Goal: Check status: Check status

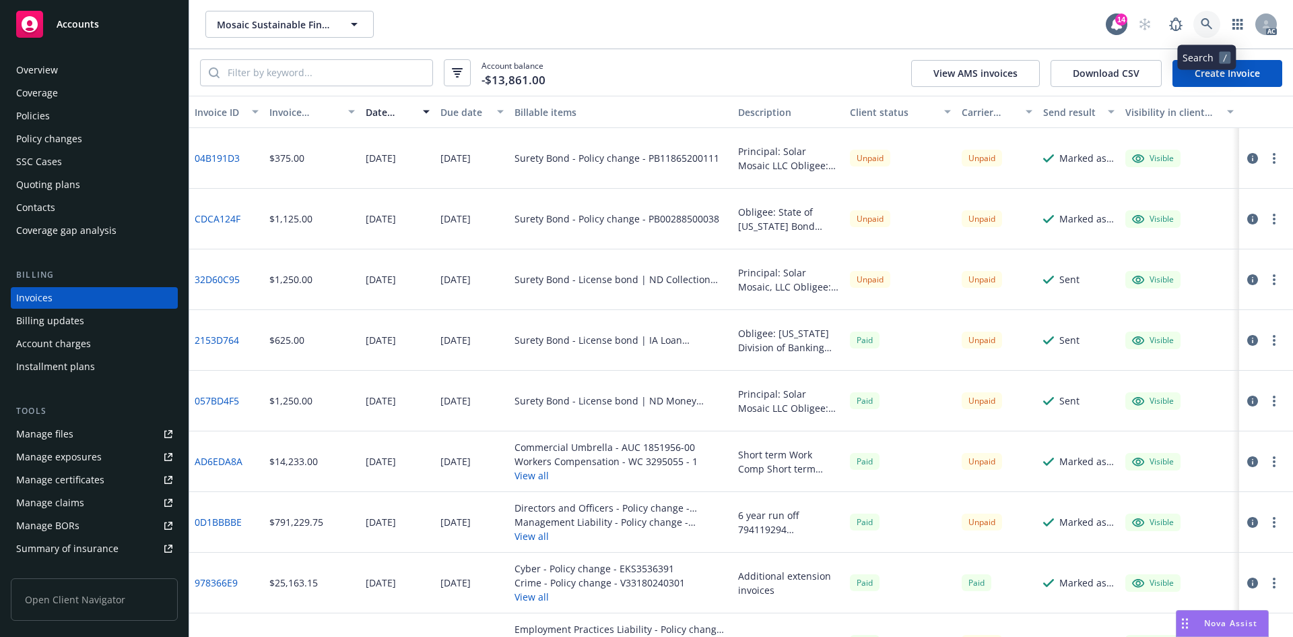
click at [1215, 28] on link at bounding box center [1207, 24] width 27 height 27
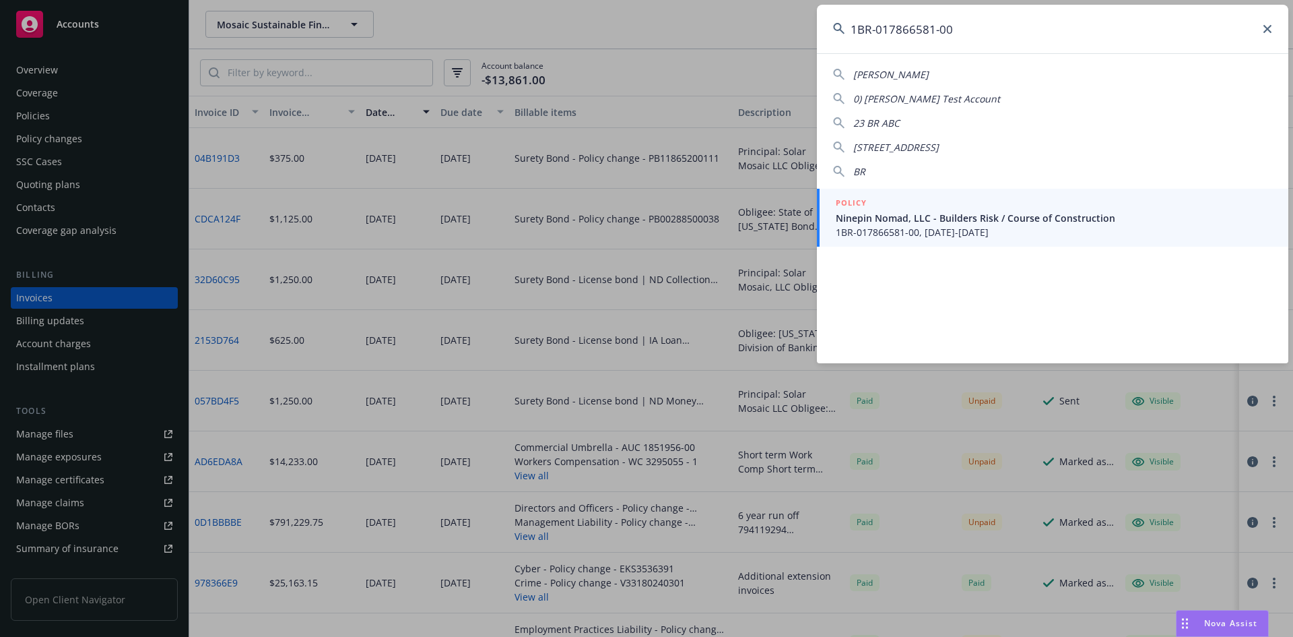
type input "1BR-017866581-00"
click at [1005, 231] on span "1BR-017866581-00, [DATE]-[DATE]" at bounding box center [1054, 232] width 437 height 14
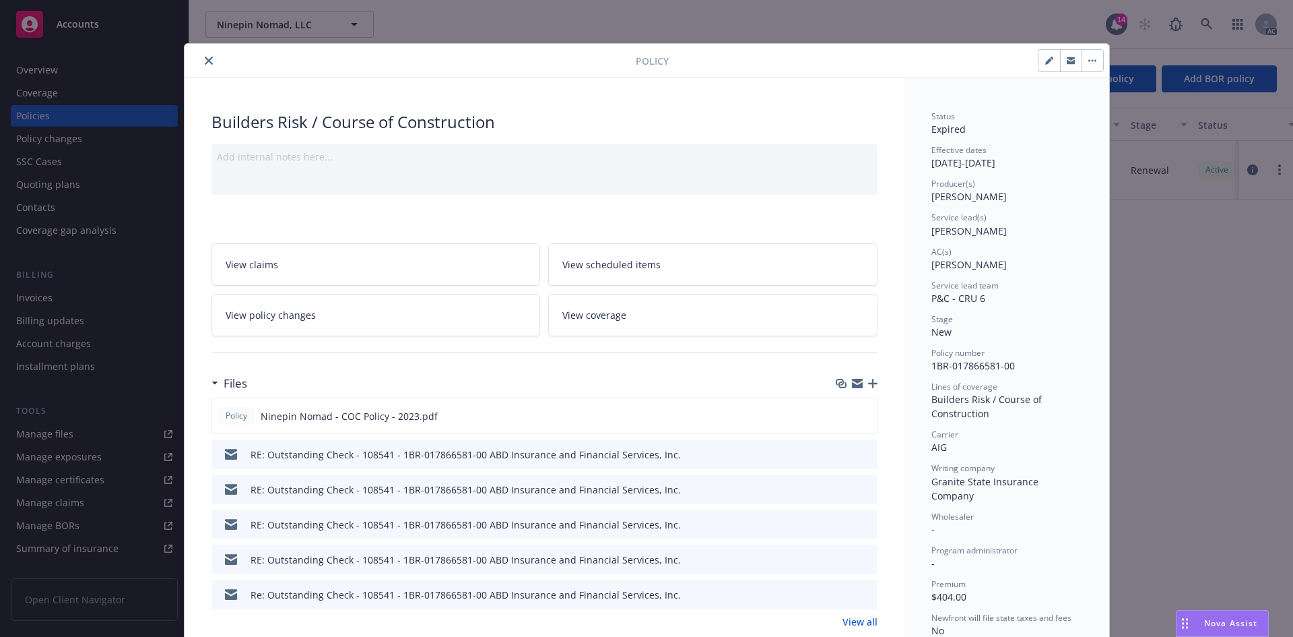
click at [211, 61] on button "close" at bounding box center [209, 61] width 16 height 16
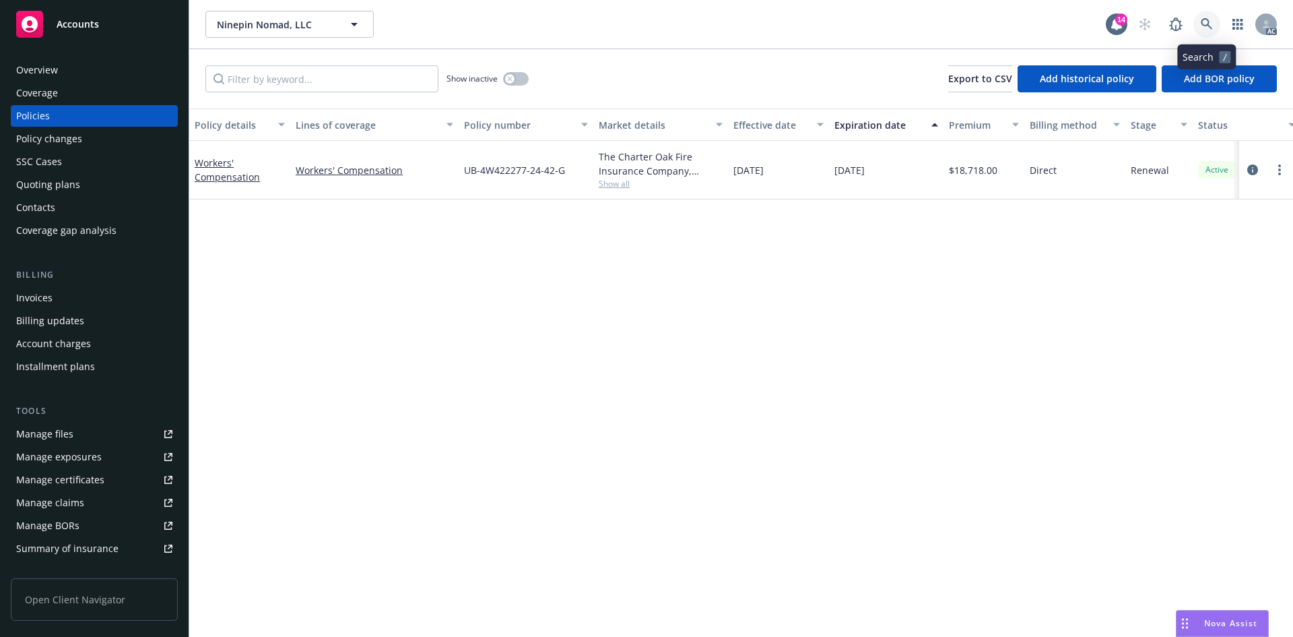
click at [1213, 19] on icon at bounding box center [1207, 24] width 12 height 12
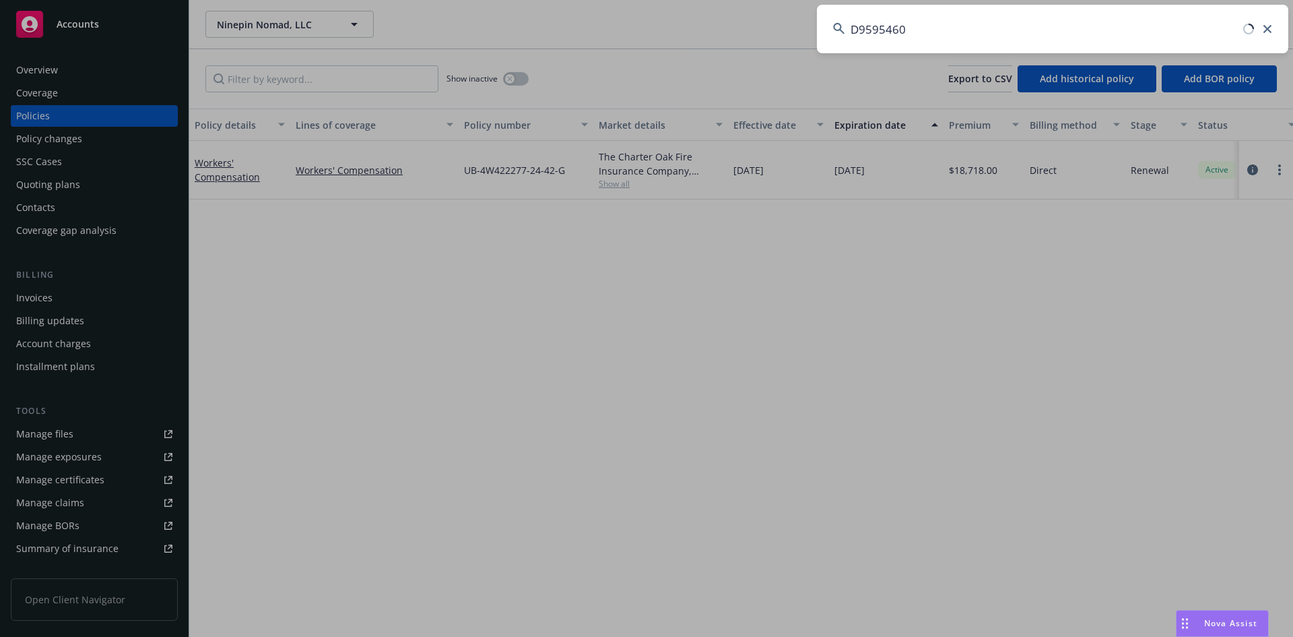
type input "D95954601"
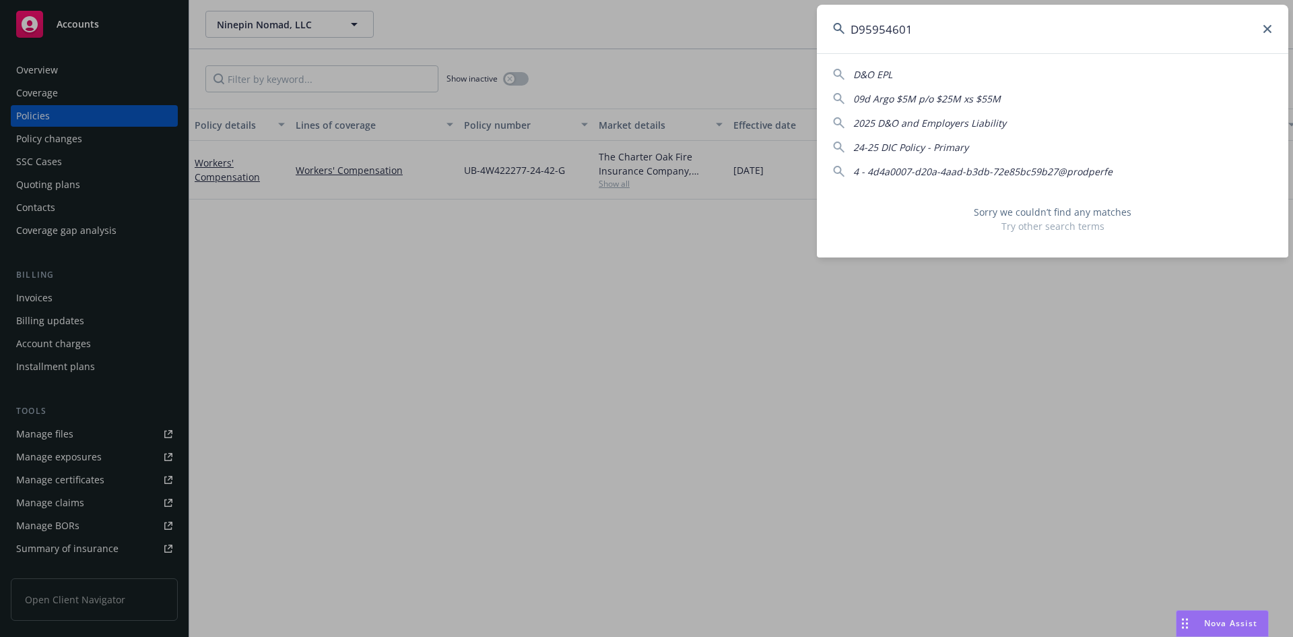
drag, startPoint x: 1000, startPoint y: 46, endPoint x: 846, endPoint y: 43, distance: 153.6
click at [846, 43] on input "D95954601" at bounding box center [1053, 29] width 472 height 49
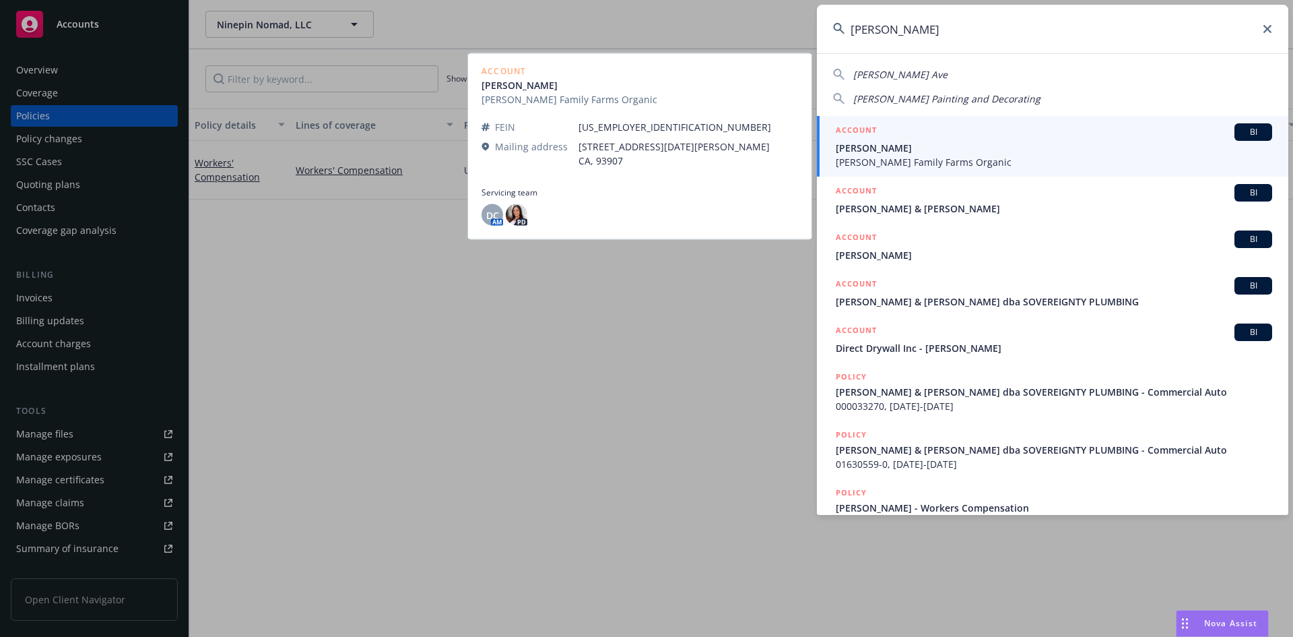
type input "[PERSON_NAME]"
click at [966, 137] on div "ACCOUNT BI" at bounding box center [1054, 132] width 437 height 18
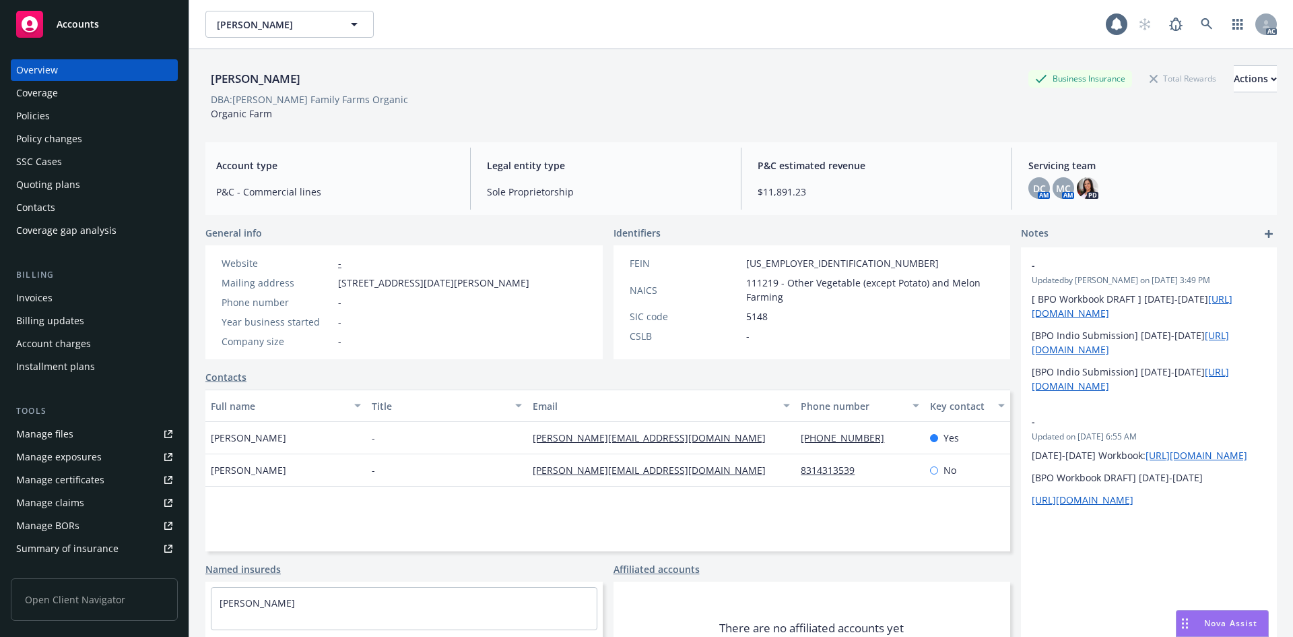
click at [40, 288] on div "Invoices" at bounding box center [34, 298] width 36 height 22
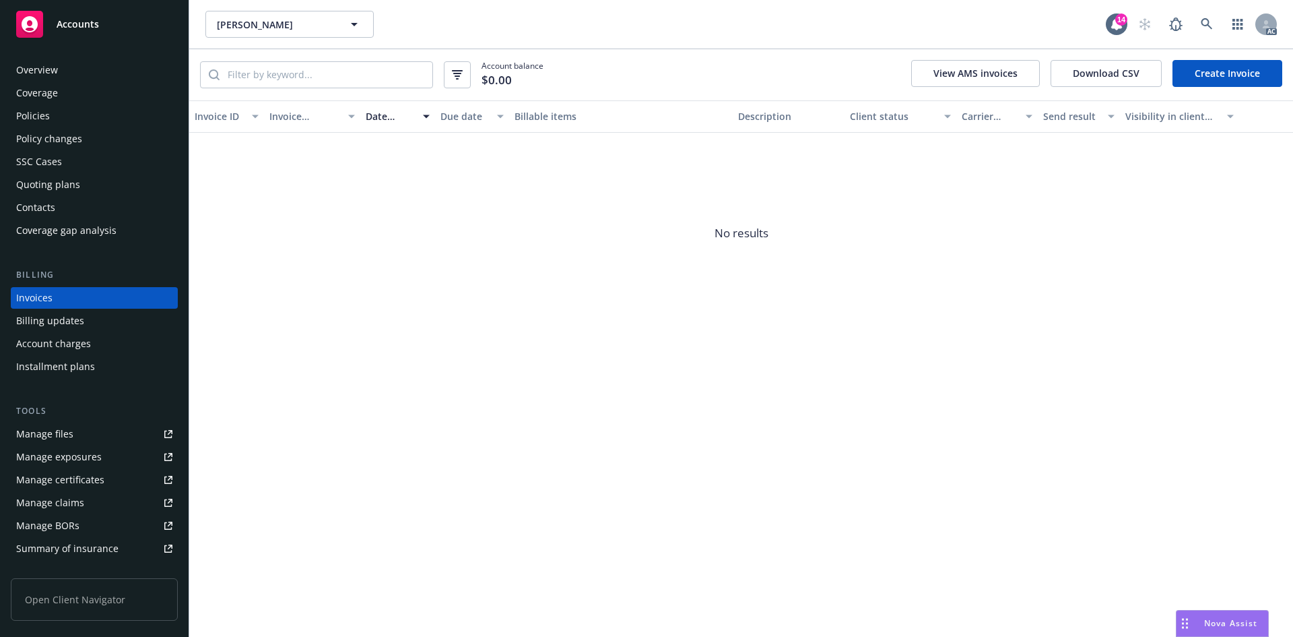
click at [61, 137] on div "Policy changes" at bounding box center [49, 139] width 66 height 22
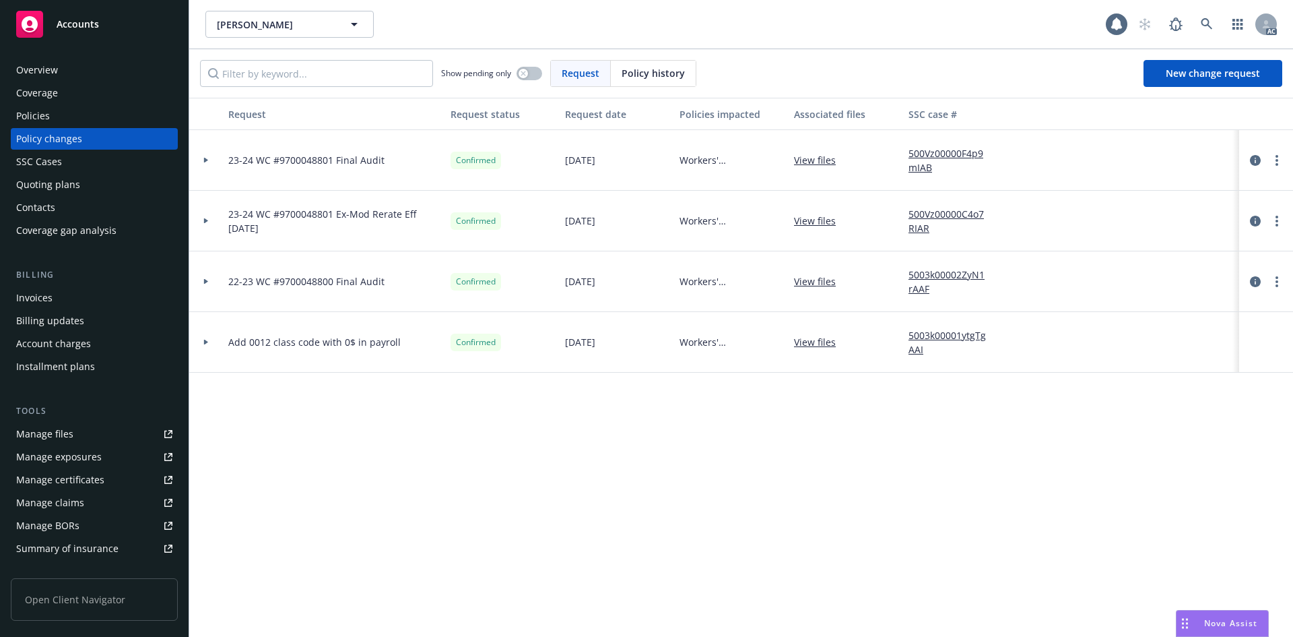
click at [61, 118] on div "Policies" at bounding box center [94, 116] width 156 height 22
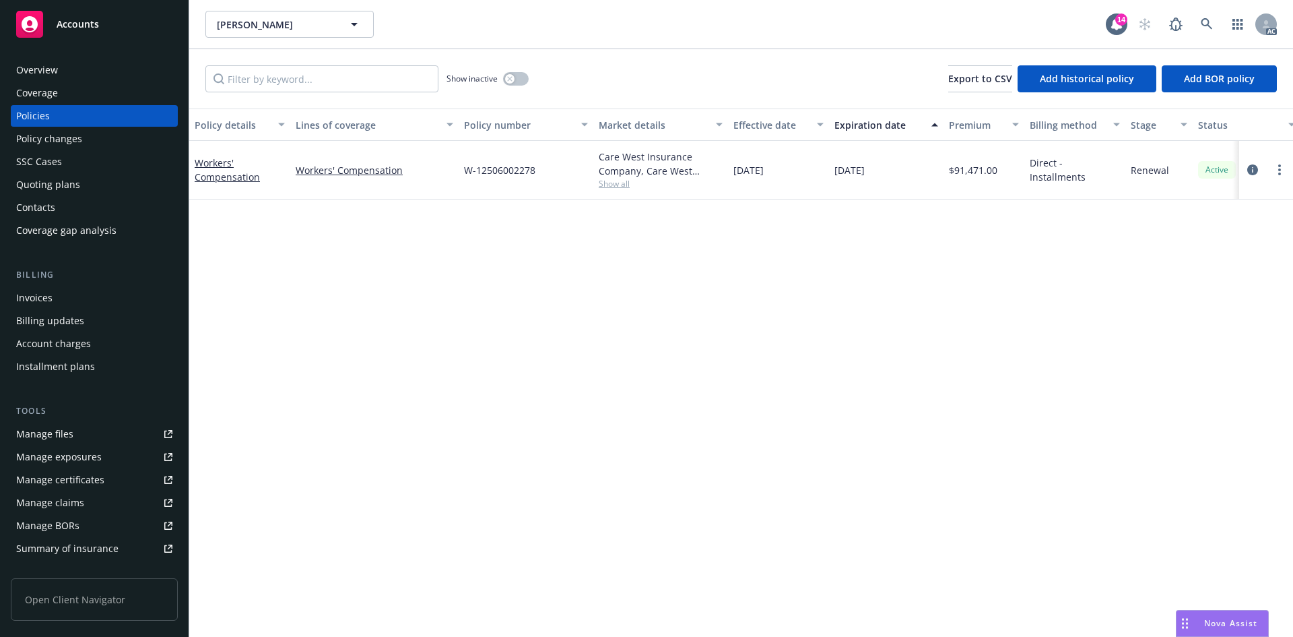
click at [69, 135] on div "Policy changes" at bounding box center [49, 139] width 66 height 22
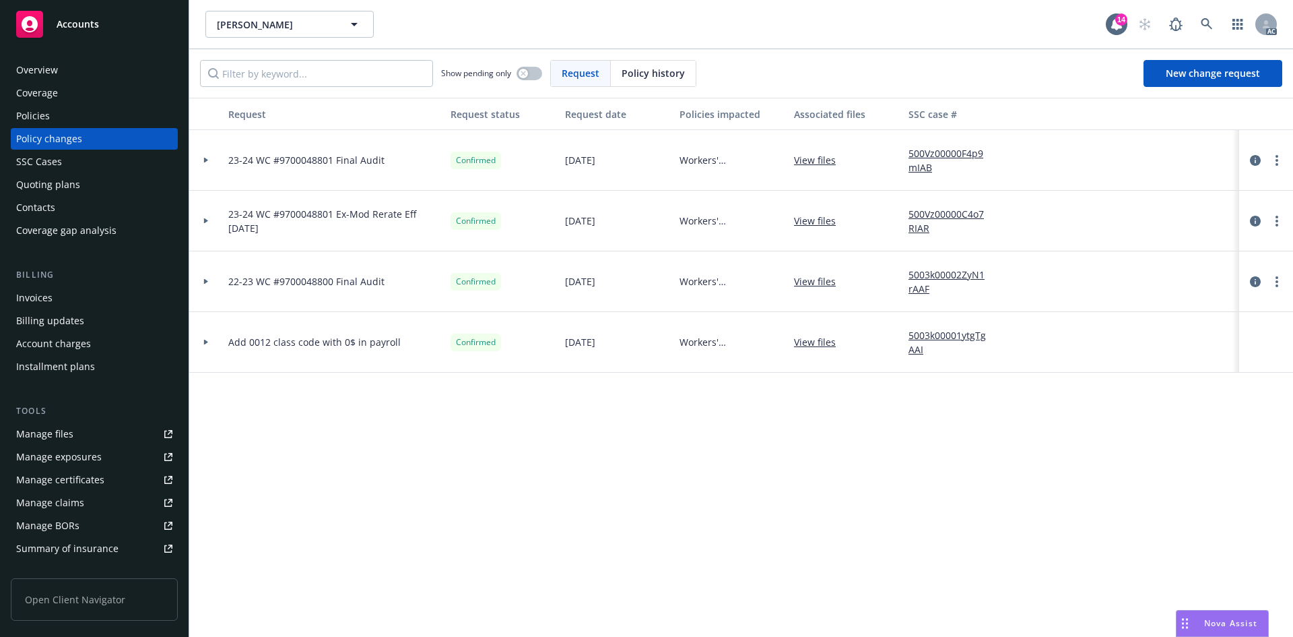
click at [696, 160] on span "Workers' Compensation" at bounding box center [732, 160] width 104 height 14
click at [664, 71] on span "Policy history" at bounding box center [653, 73] width 63 height 14
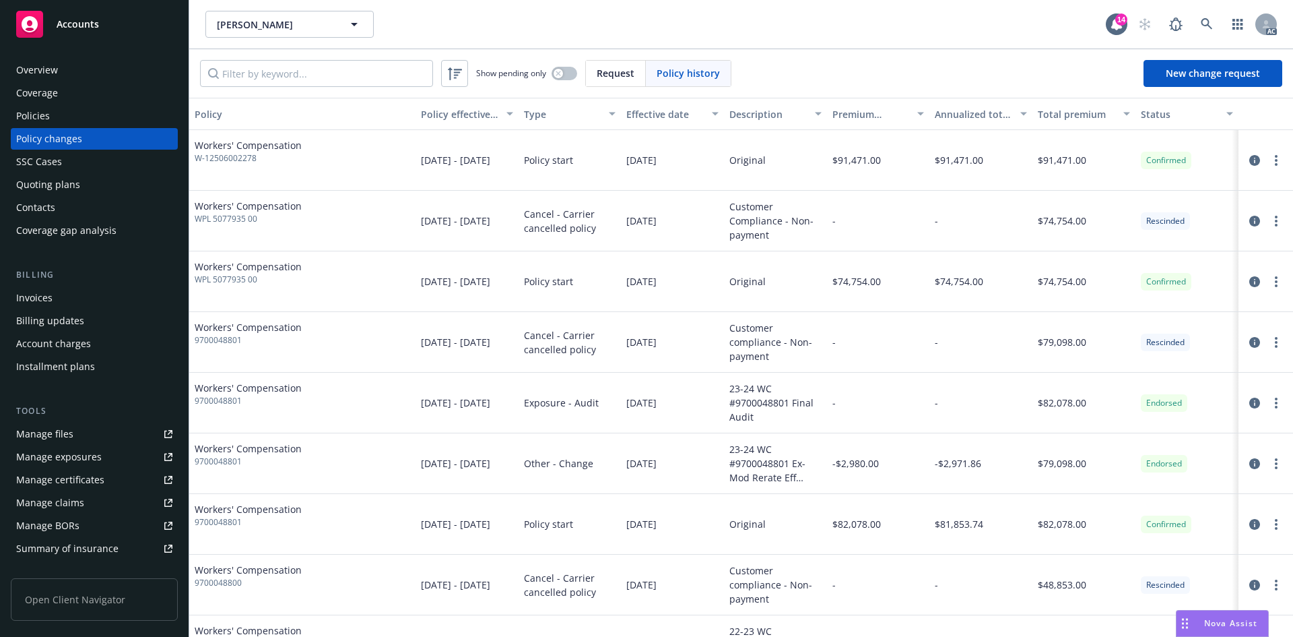
click at [610, 81] on div "Request" at bounding box center [616, 74] width 60 height 26
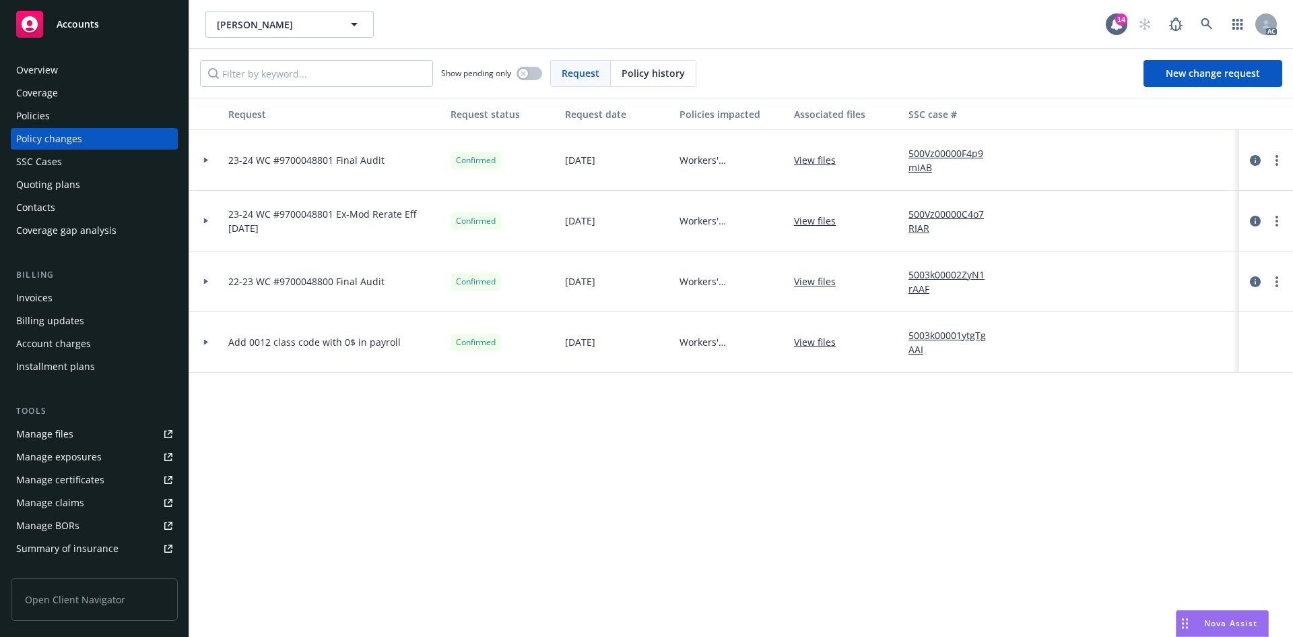
click at [638, 69] on span "Policy history" at bounding box center [653, 73] width 63 height 14
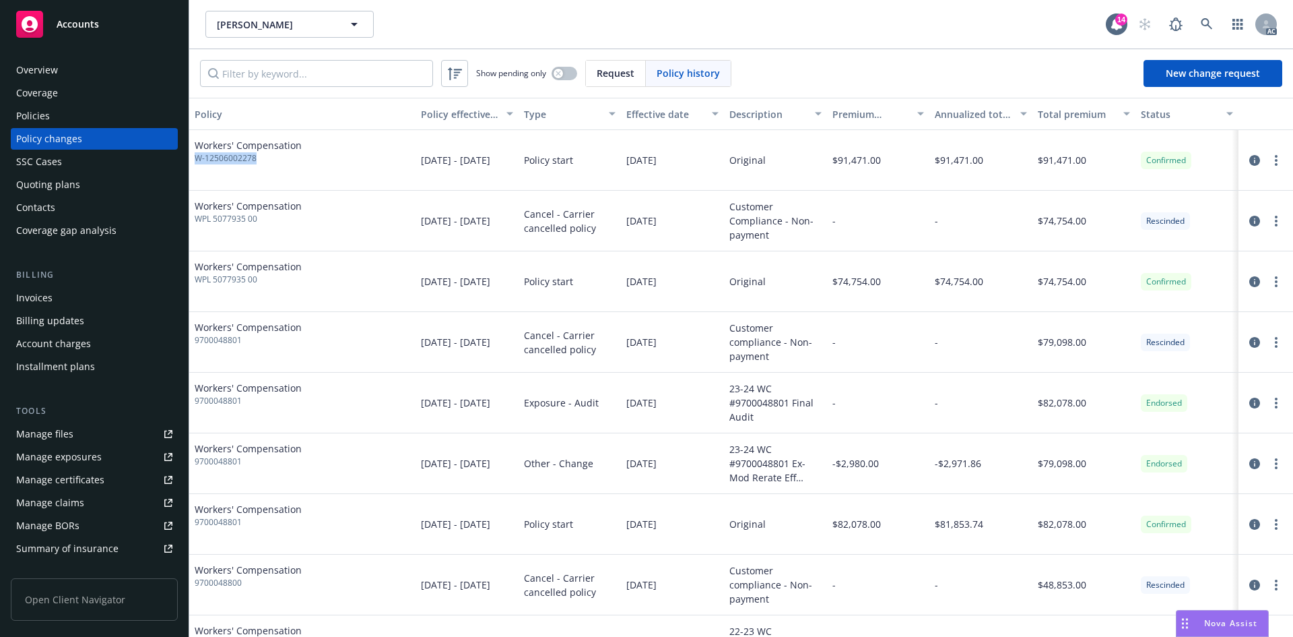
drag, startPoint x: 261, startPoint y: 160, endPoint x: 192, endPoint y: 167, distance: 69.1
click at [192, 167] on div "Workers' Compensation W-12506002278" at bounding box center [302, 160] width 226 height 61
copy span "W-12506002278"
click at [1213, 21] on link at bounding box center [1207, 24] width 27 height 27
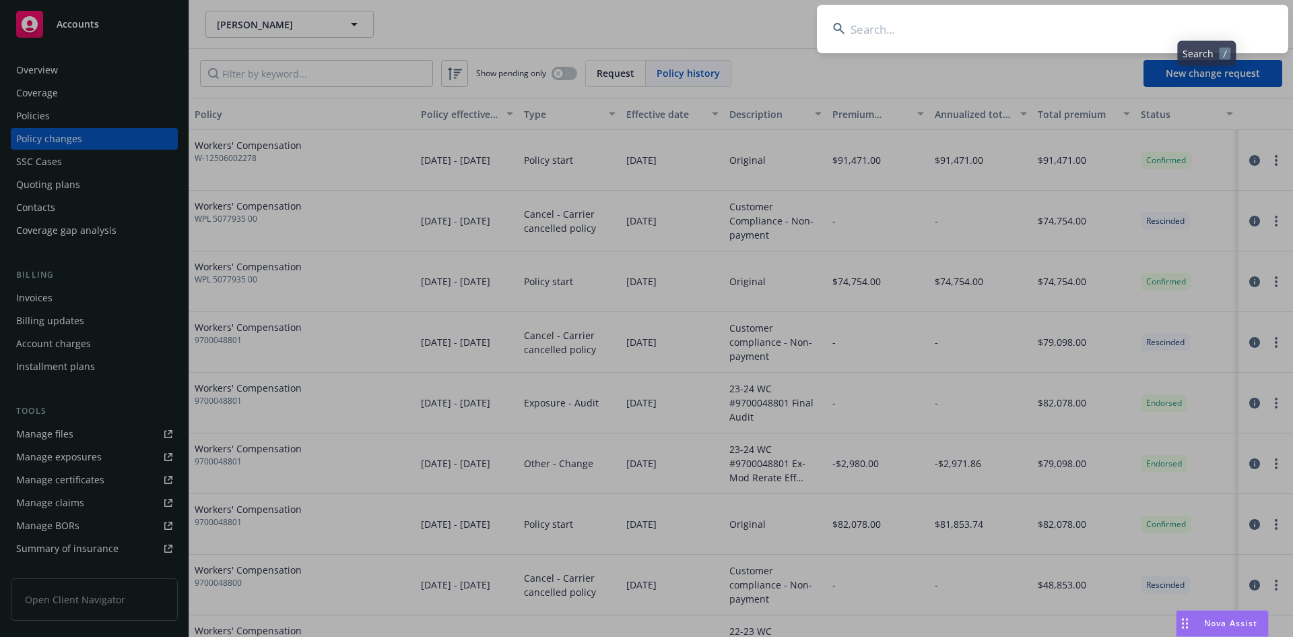
click at [1051, 51] on input at bounding box center [1053, 29] width 472 height 49
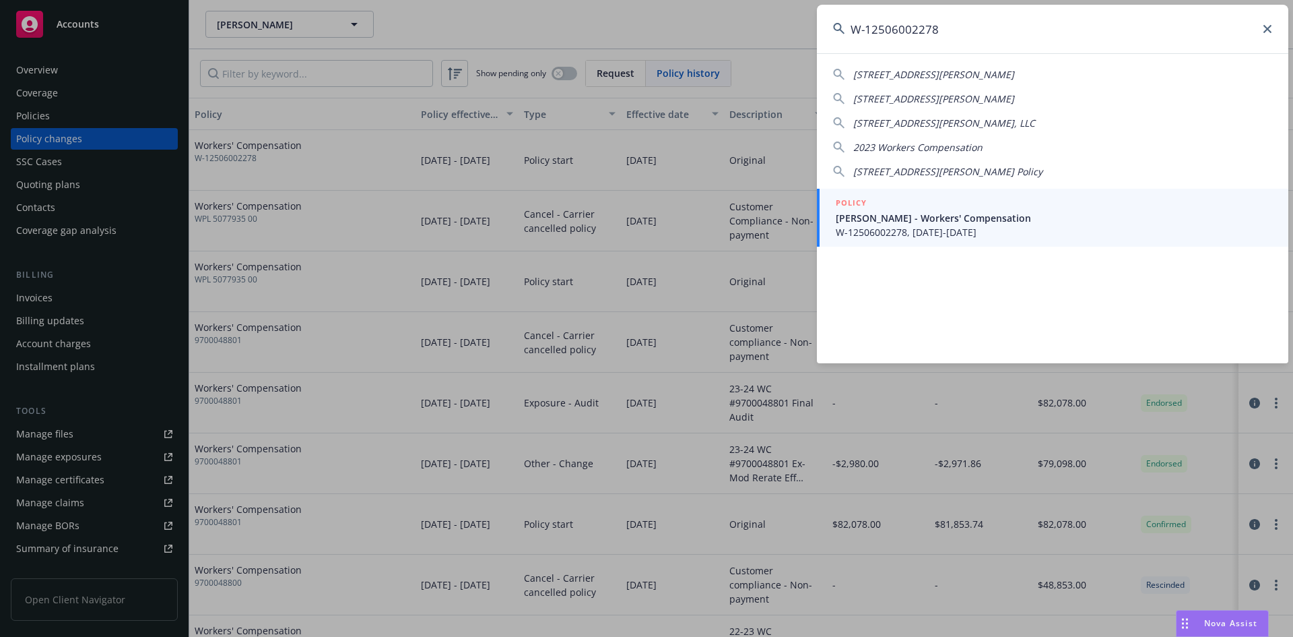
type input "W-12506002278"
click at [923, 214] on span "[PERSON_NAME] - Workers' Compensation" at bounding box center [1054, 218] width 437 height 14
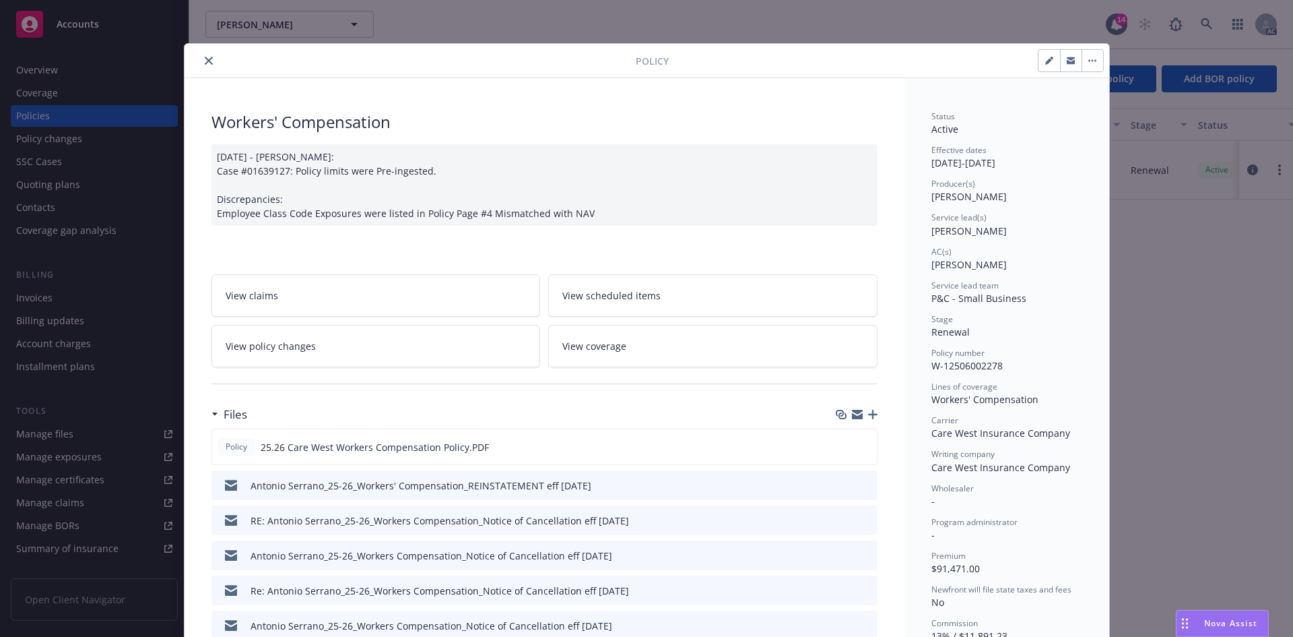
click at [205, 61] on icon "close" at bounding box center [209, 61] width 8 height 8
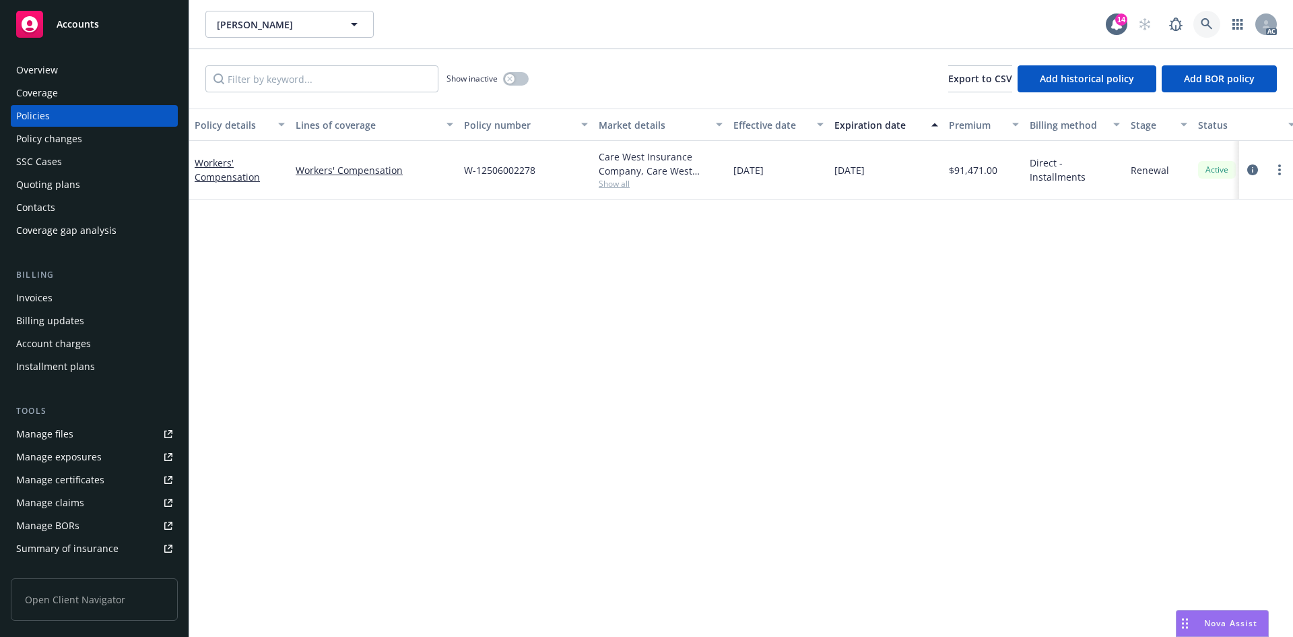
click at [1208, 28] on icon at bounding box center [1207, 24] width 12 height 12
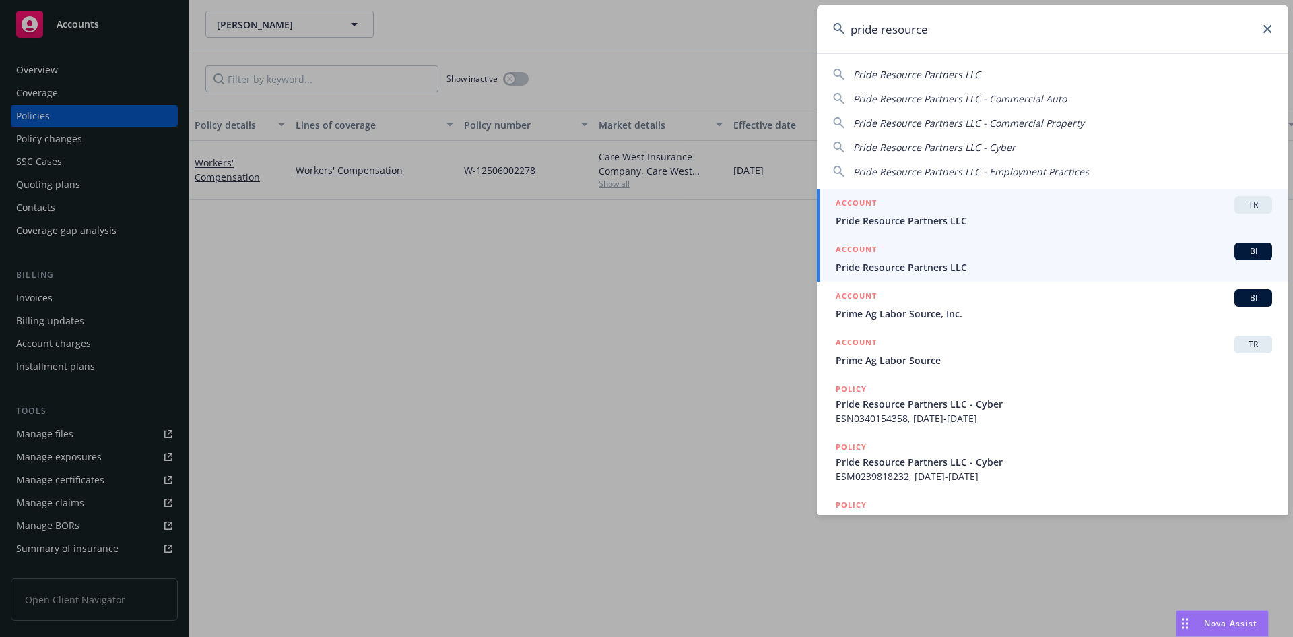
type input "pride resource"
click at [967, 251] on div "ACCOUNT BI" at bounding box center [1054, 252] width 437 height 18
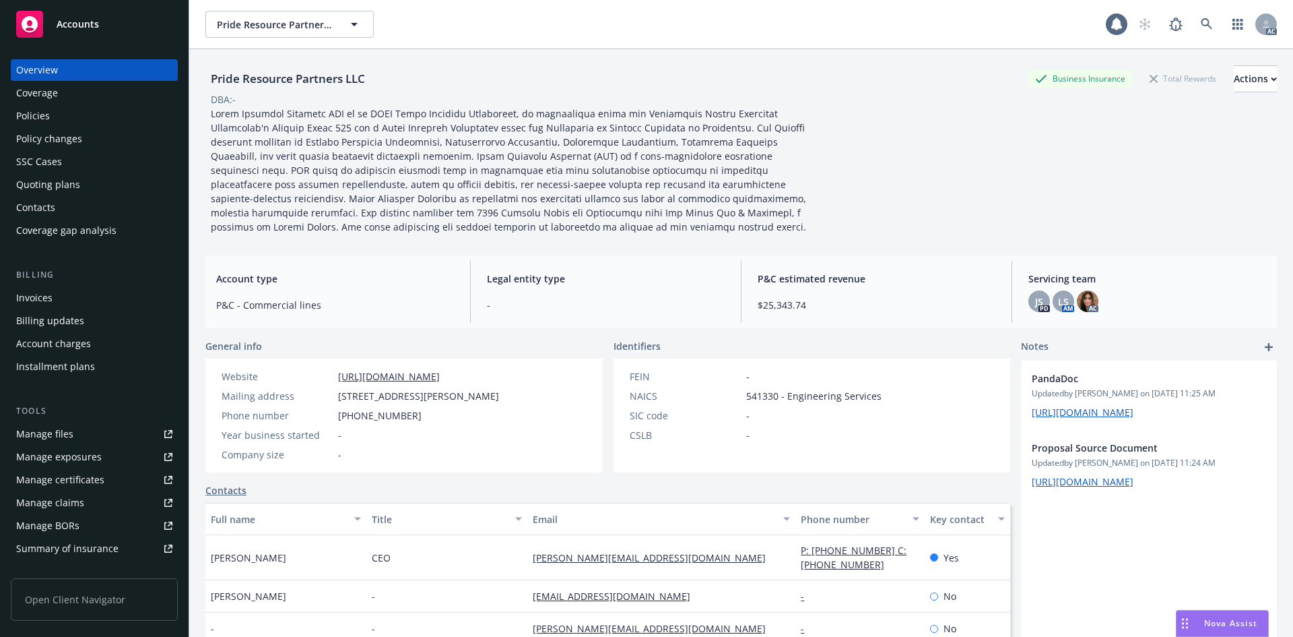
click at [61, 290] on div "Invoices" at bounding box center [94, 298] width 156 height 22
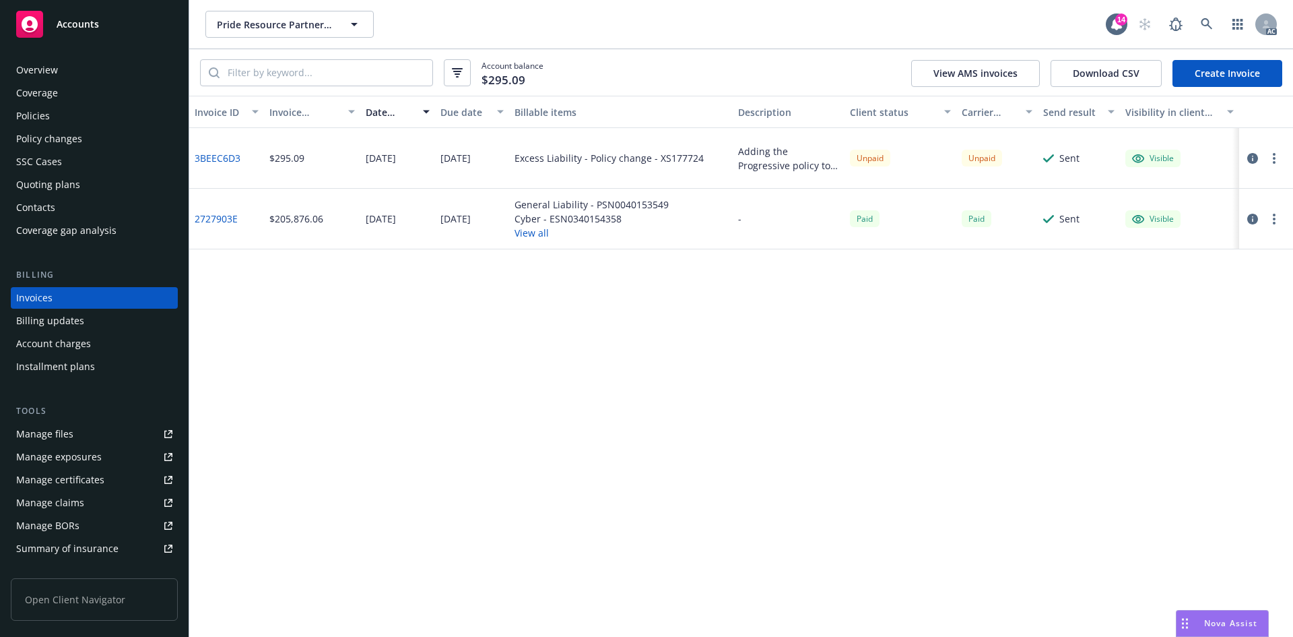
click at [75, 145] on div "Policy changes" at bounding box center [49, 139] width 66 height 22
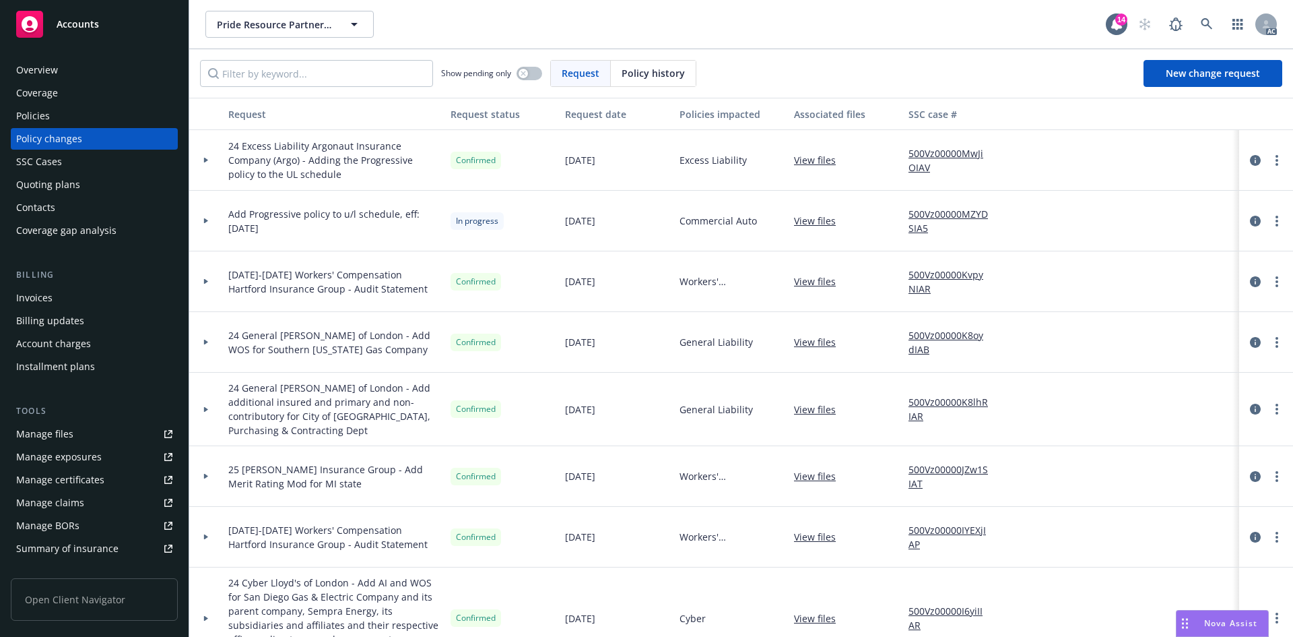
click at [647, 77] on span "Policy history" at bounding box center [653, 73] width 63 height 14
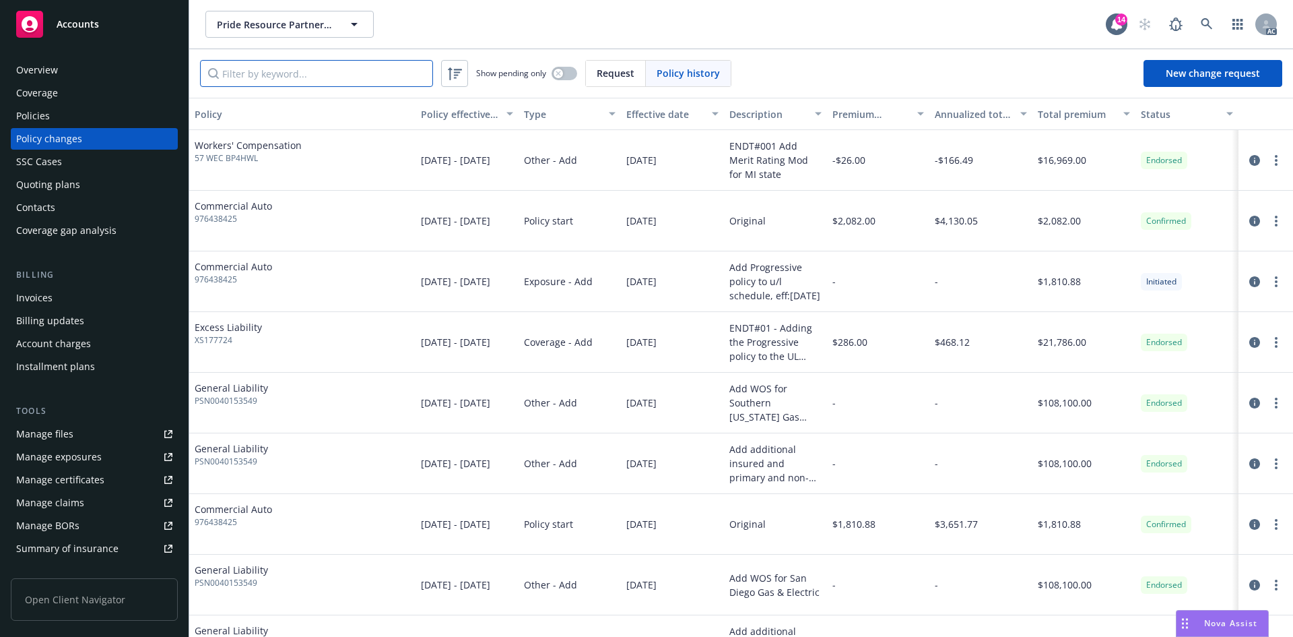
click at [290, 75] on input "Filter by keyword..." at bounding box center [316, 73] width 233 height 27
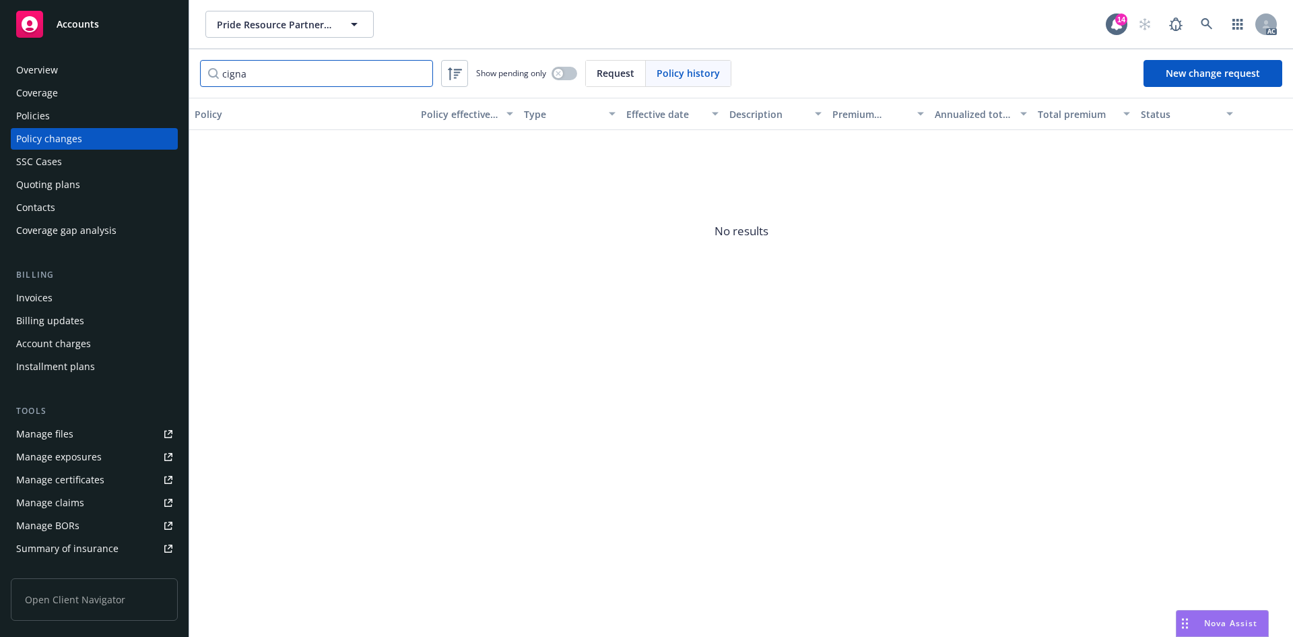
type input "cigna"
click at [580, 74] on div "cigna Show pending only Request Policy history" at bounding box center [466, 73] width 532 height 27
click at [610, 72] on span "Request" at bounding box center [616, 73] width 38 height 14
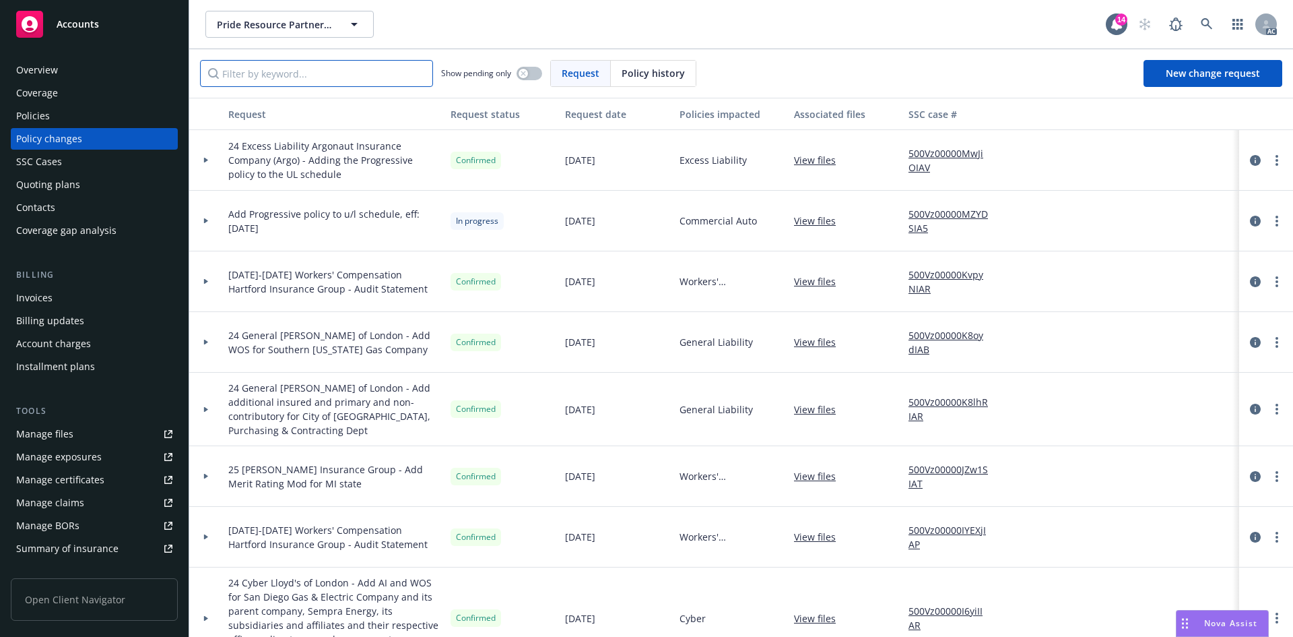
click at [381, 73] on input "Filter by keyword..." at bounding box center [316, 73] width 233 height 27
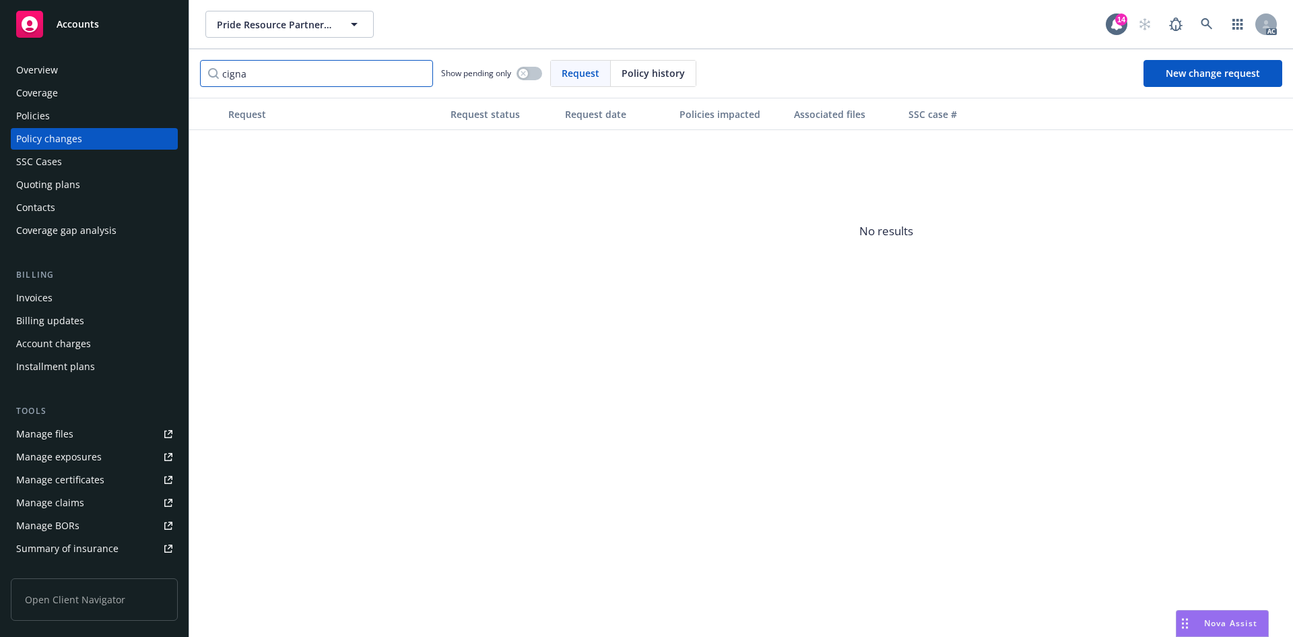
type input "cigna"
click at [639, 73] on span "Policy history" at bounding box center [653, 73] width 63 height 14
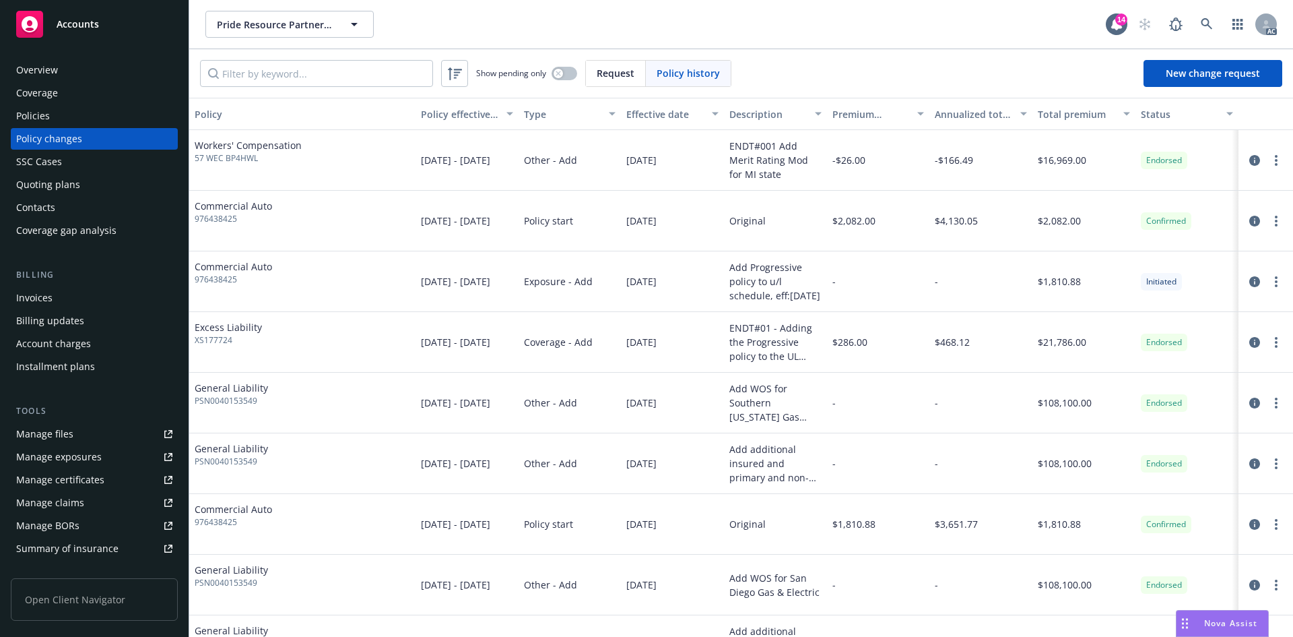
click at [451, 35] on div "Pride Resource Partners LLC Pride Resource Partners LLC" at bounding box center [655, 24] width 901 height 27
